Goal: Navigation & Orientation: Understand site structure

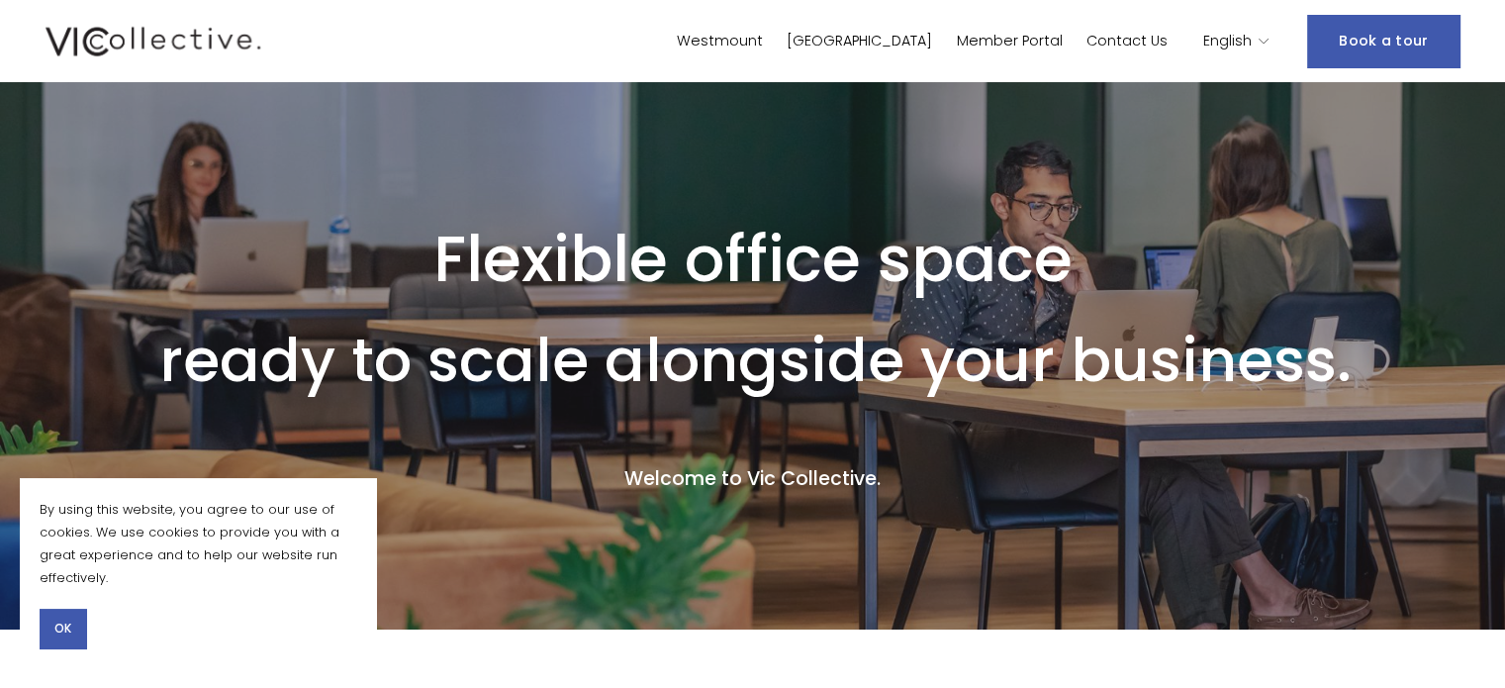
click at [1268, 39] on icon "language picker" at bounding box center [1264, 42] width 14 height 14
click at [1252, 38] on span "English" at bounding box center [1228, 42] width 48 height 26
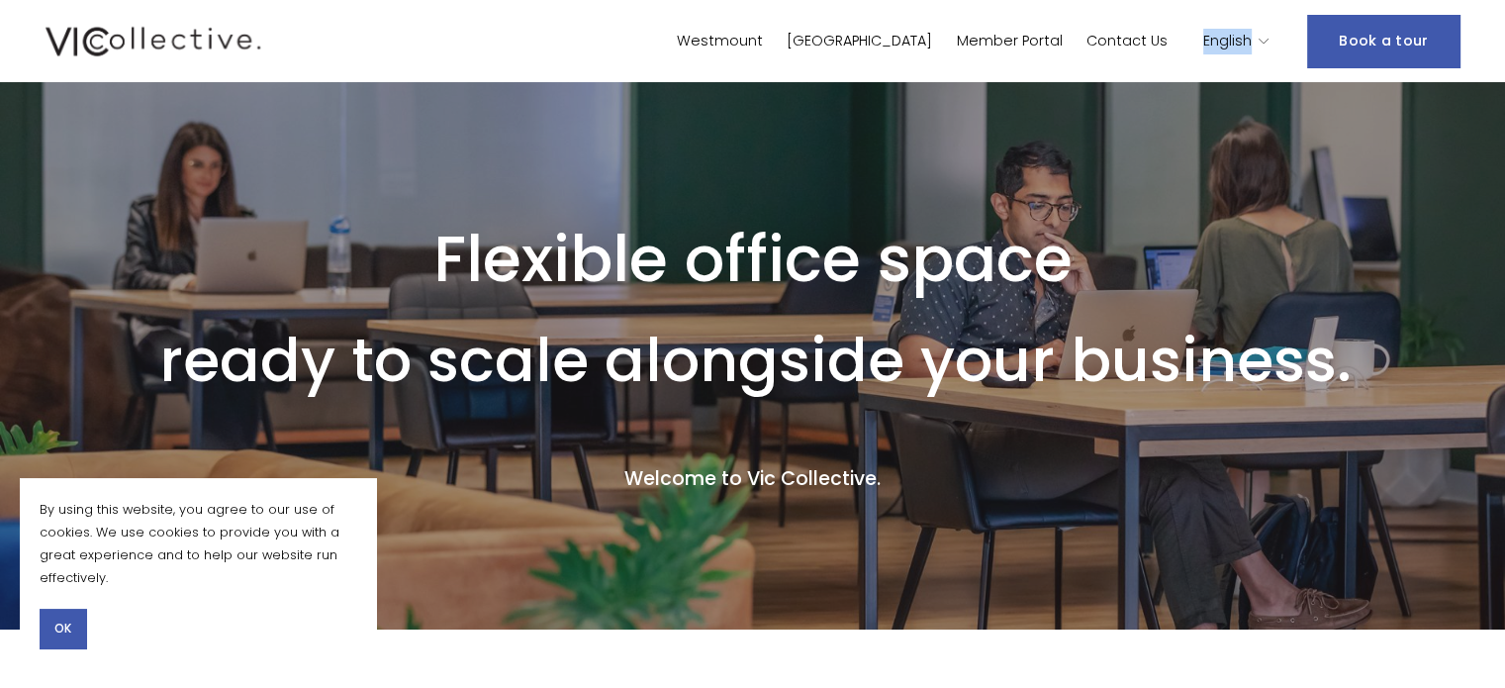
click at [1252, 38] on span "English" at bounding box center [1228, 42] width 48 height 26
click at [1259, 69] on div "Skip to Content [GEOGRAPHIC_DATA] [GEOGRAPHIC_DATA] Member Portal Contact Us En…" at bounding box center [752, 41] width 1505 height 82
click at [1266, 44] on icon "language picker" at bounding box center [1264, 42] width 14 height 14
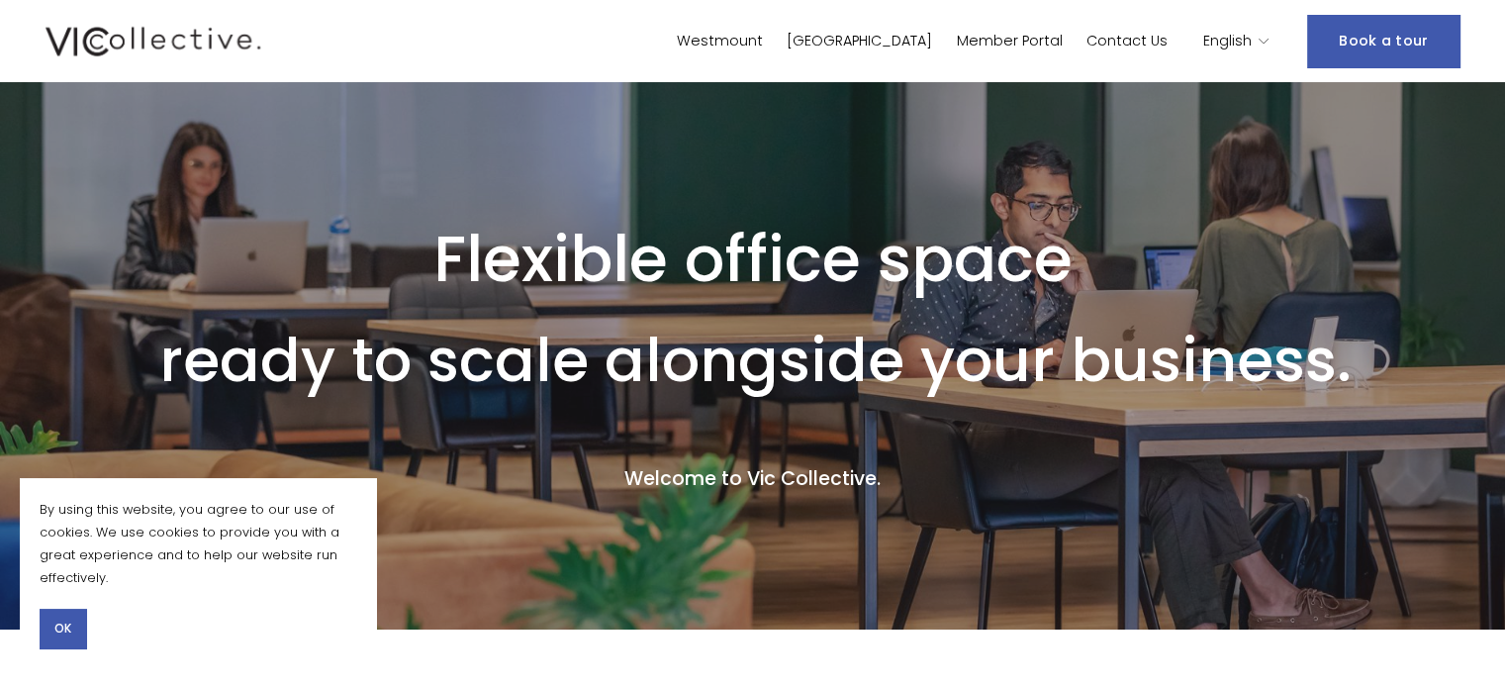
click at [1266, 44] on icon "language picker" at bounding box center [1264, 42] width 14 height 14
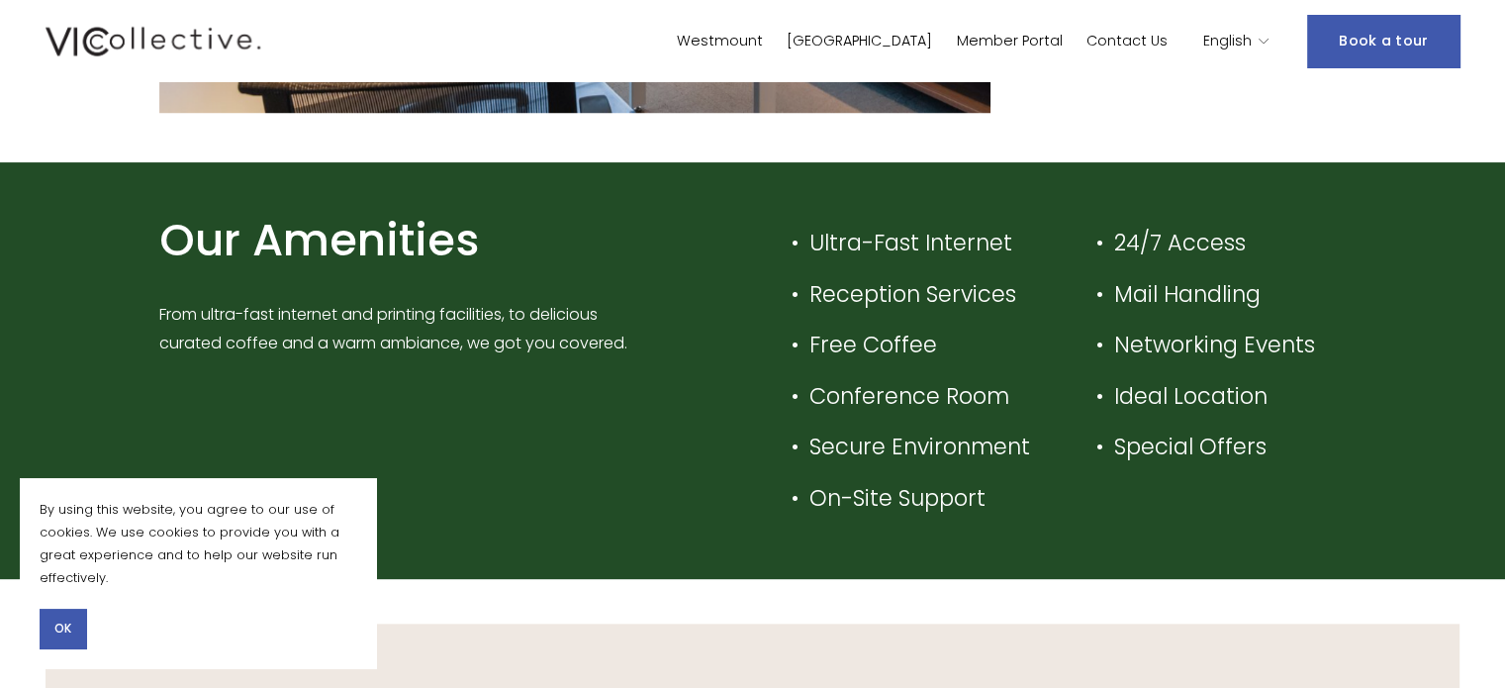
scroll to position [2088, 0]
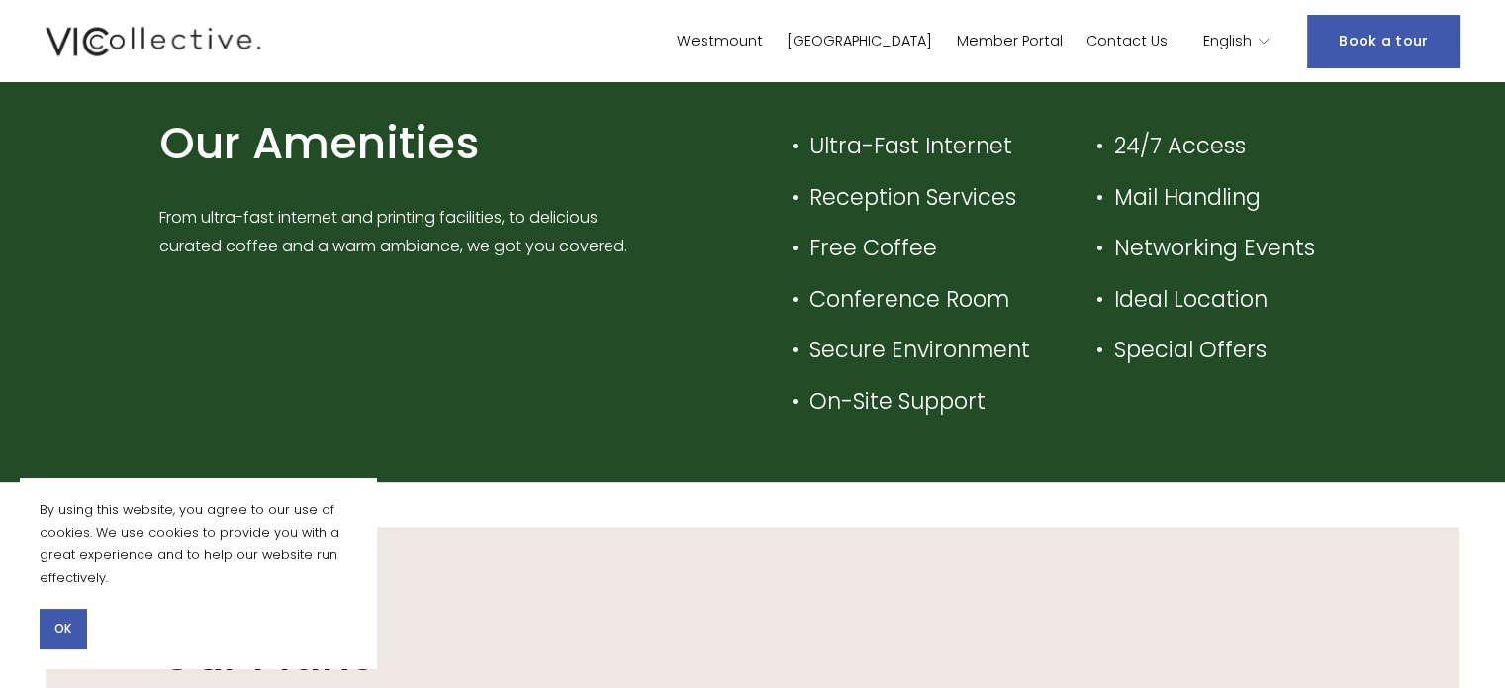
click at [58, 628] on span "OK" at bounding box center [62, 629] width 17 height 18
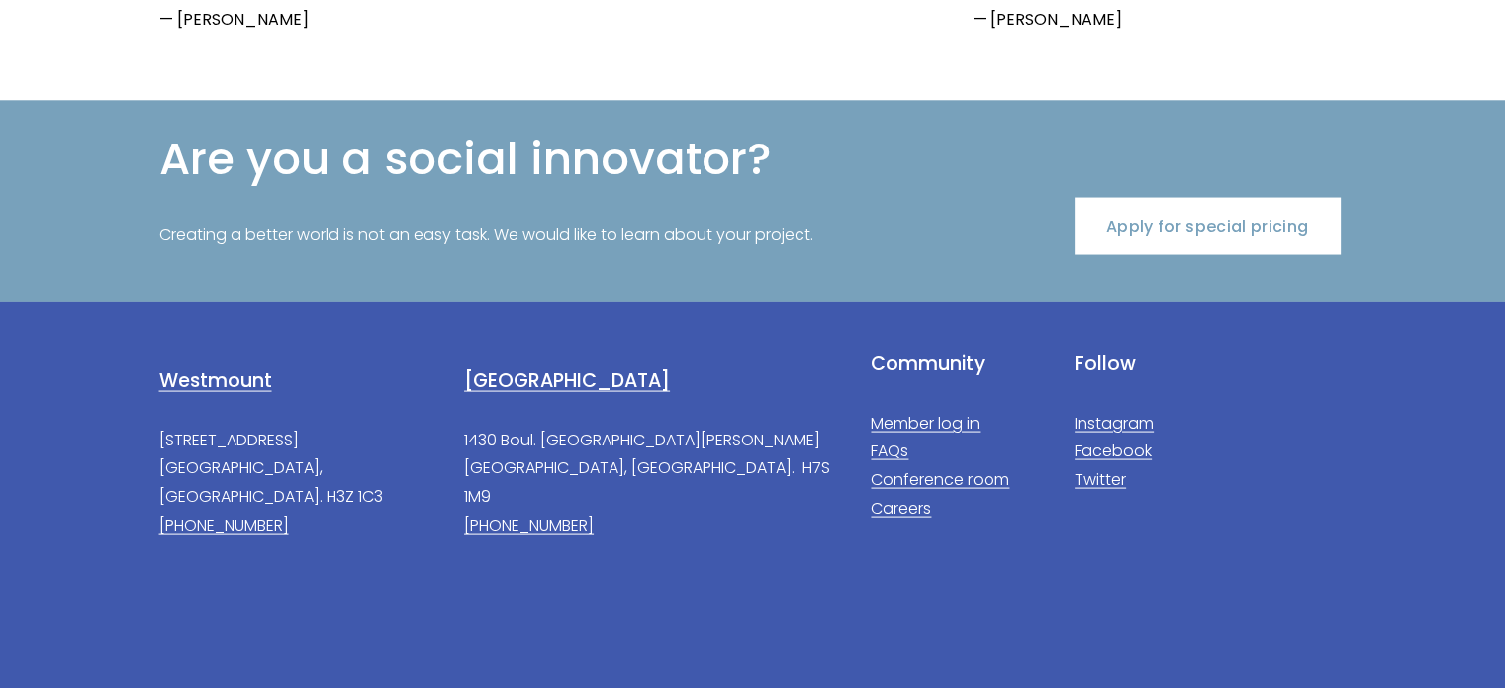
scroll to position [4020, 0]
